Goal: Transaction & Acquisition: Purchase product/service

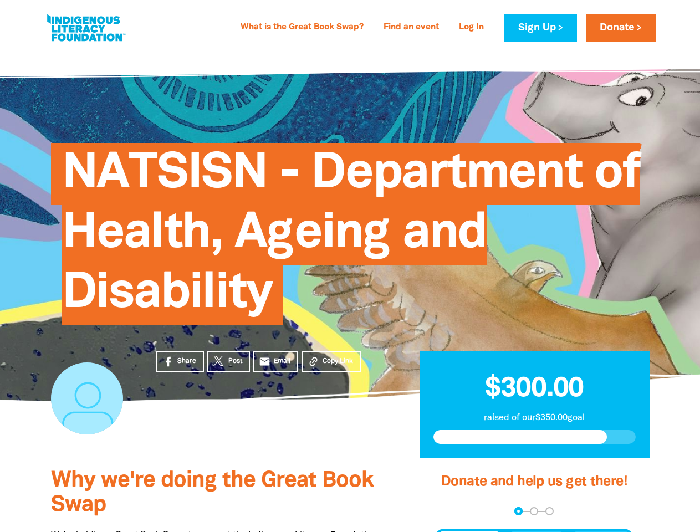
click at [350, 266] on span "NATSISN - Department of Health, Ageing and Disability" at bounding box center [351, 237] width 578 height 173
click at [331, 361] on span "Copy Link" at bounding box center [337, 361] width 30 height 10
click at [448, 511] on div "arrow_back Back Step 1 Step 2 Step 3" at bounding box center [534, 511] width 202 height 8
click at [518, 511] on div "Navigate to step 1 of 3 to enter your donation amount" at bounding box center [518, 511] width 3 height 3
click at [469, 531] on span "Donation frequency" at bounding box center [469, 541] width 69 height 20
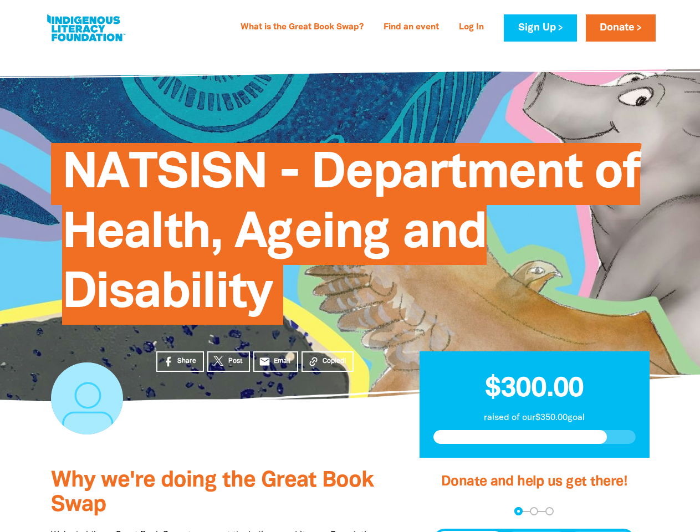
click at [536, 531] on button "Weekly" at bounding box center [536, 541] width 61 height 20
click at [600, 531] on button "Monthly" at bounding box center [601, 541] width 64 height 20
